Goal: Task Accomplishment & Management: Complete application form

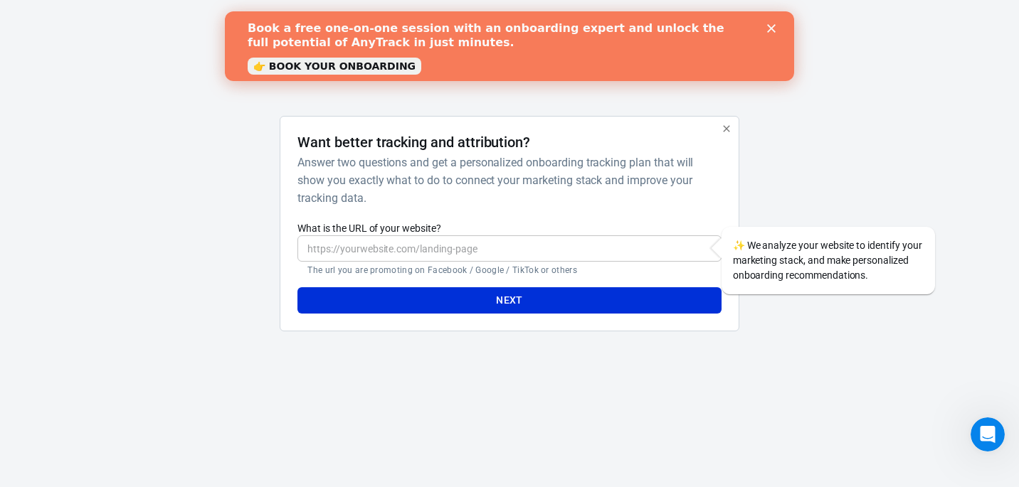
click at [391, 248] on input "What is the URL of your website?" at bounding box center [508, 249] width 423 height 26
click at [772, 26] on icon "Close" at bounding box center [771, 28] width 9 height 9
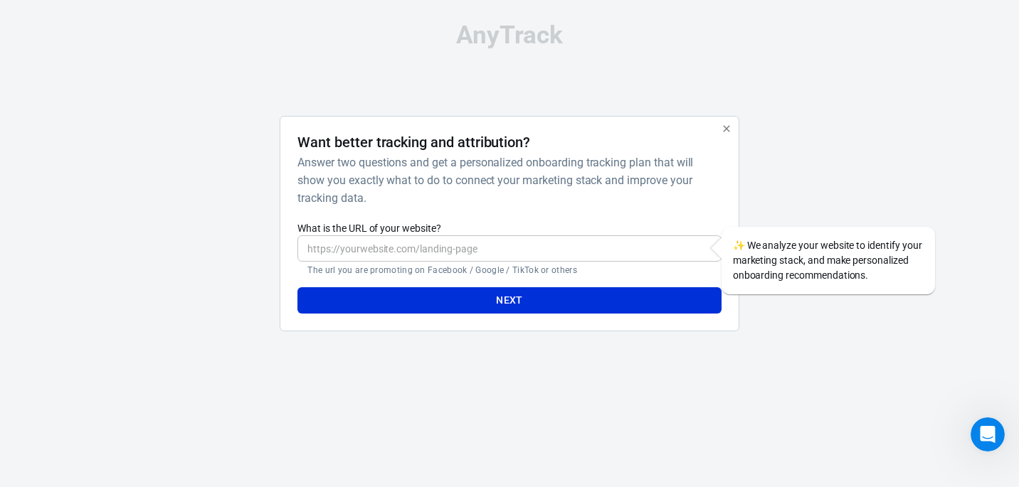
click at [839, 155] on div at bounding box center [808, 229] width 115 height 227
click at [381, 248] on input "What is the URL of your website?" at bounding box center [508, 249] width 423 height 26
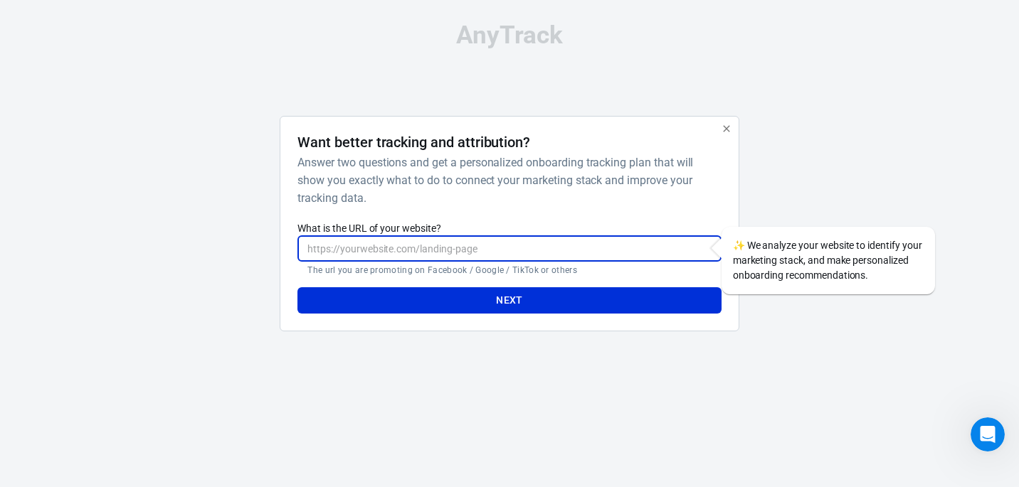
paste input "[URL][DOMAIN_NAME]"
type input "[URL][DOMAIN_NAME]"
click at [537, 309] on button "Next" at bounding box center [508, 300] width 423 height 26
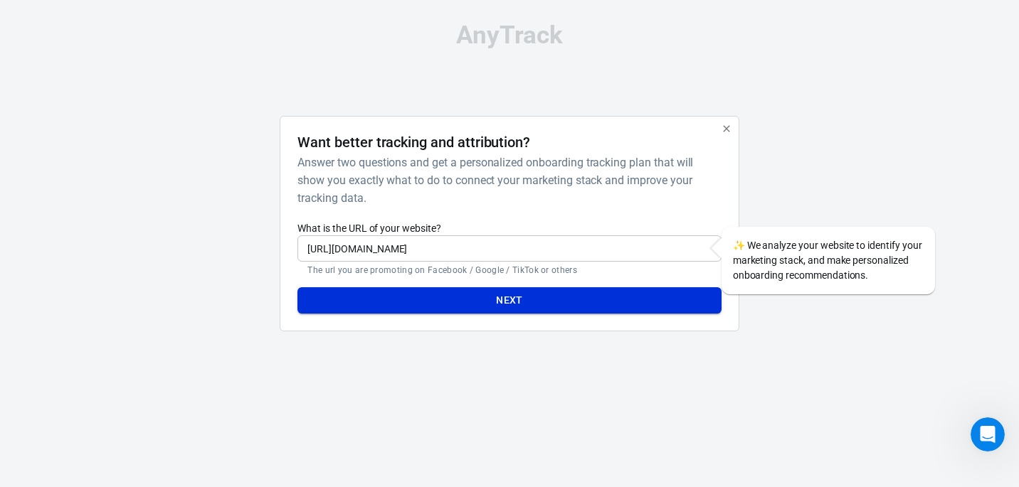
click at [550, 300] on button "Next" at bounding box center [508, 300] width 423 height 26
